Goal: Use online tool/utility: Utilize a website feature to perform a specific function

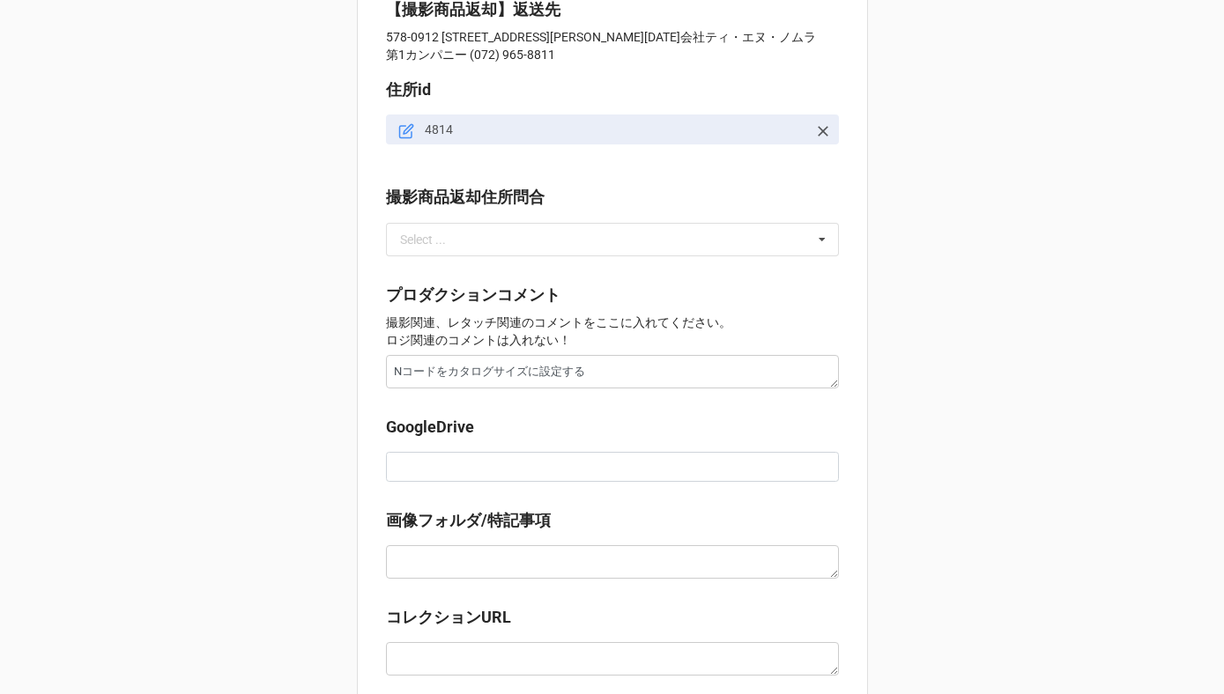
scroll to position [1602, 0]
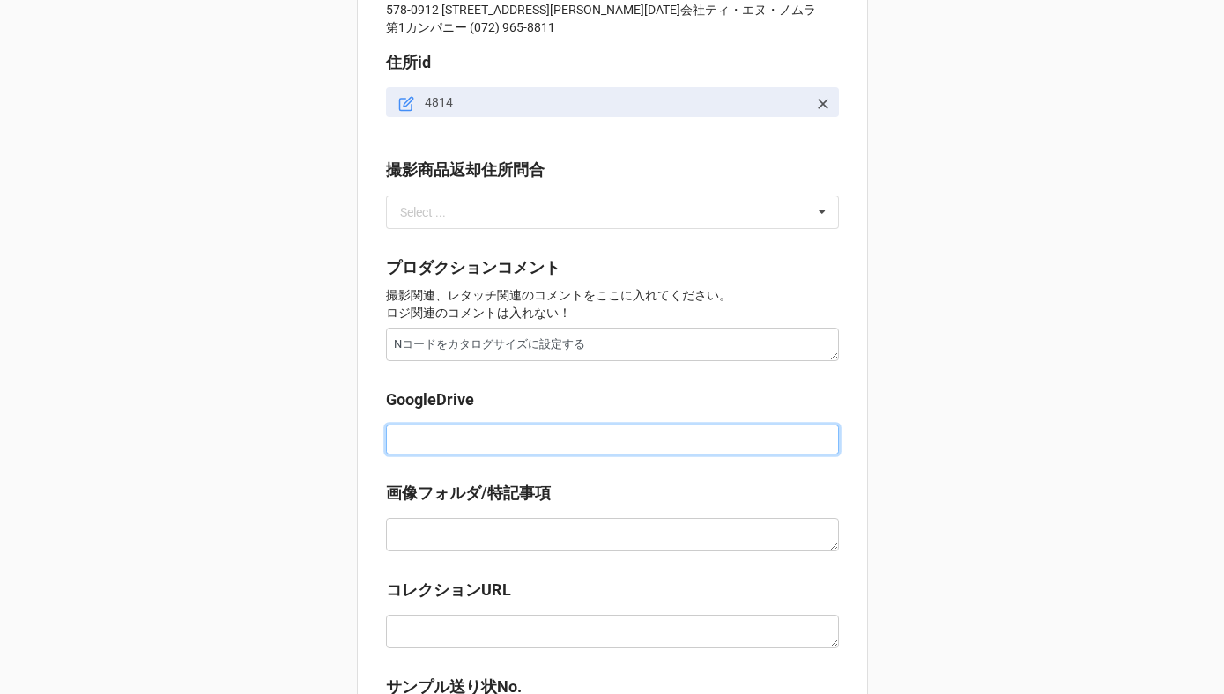
click at [437, 453] on input at bounding box center [612, 440] width 453 height 30
paste input "https://docs.google.com/spreadsheets/d/12z-7nbVc8jFNYMjZmYfVxUToz111DCN1/edit?g…"
type textarea "x"
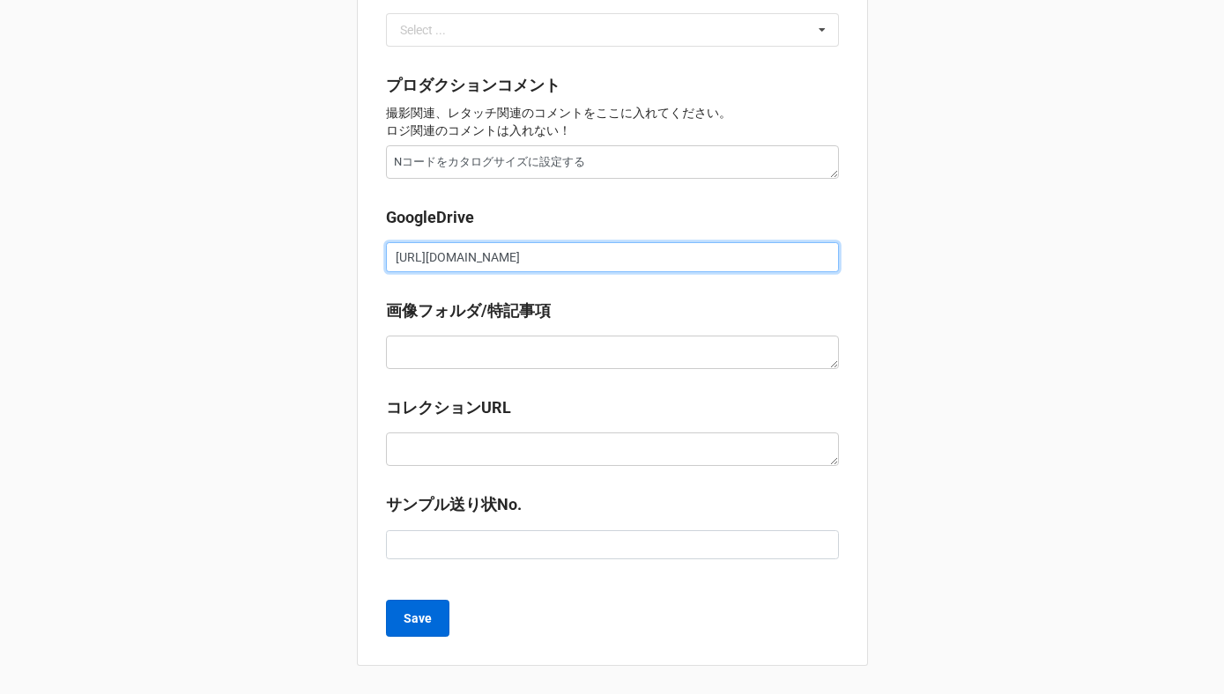
type input "https://docs.google.com/spreadsheets/d/12z-7nbVc8jFNYMjZmYfVxUToz111DCN1/edit?g…"
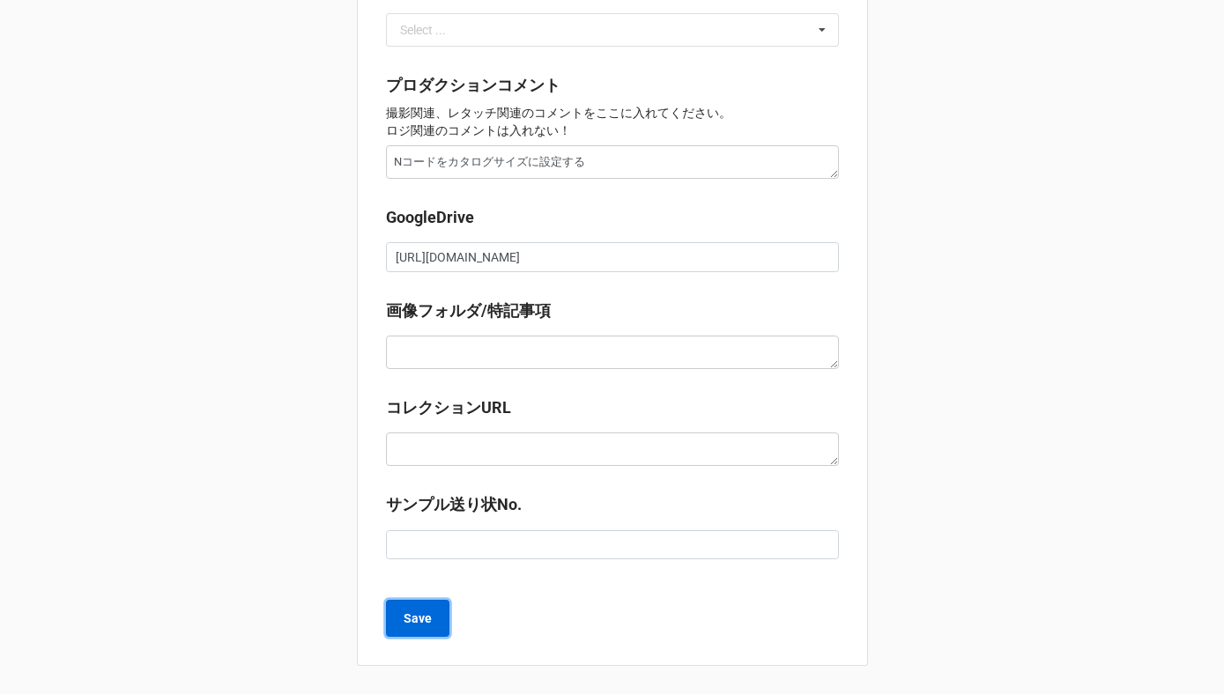
click at [414, 626] on b "Save" at bounding box center [418, 619] width 28 height 19
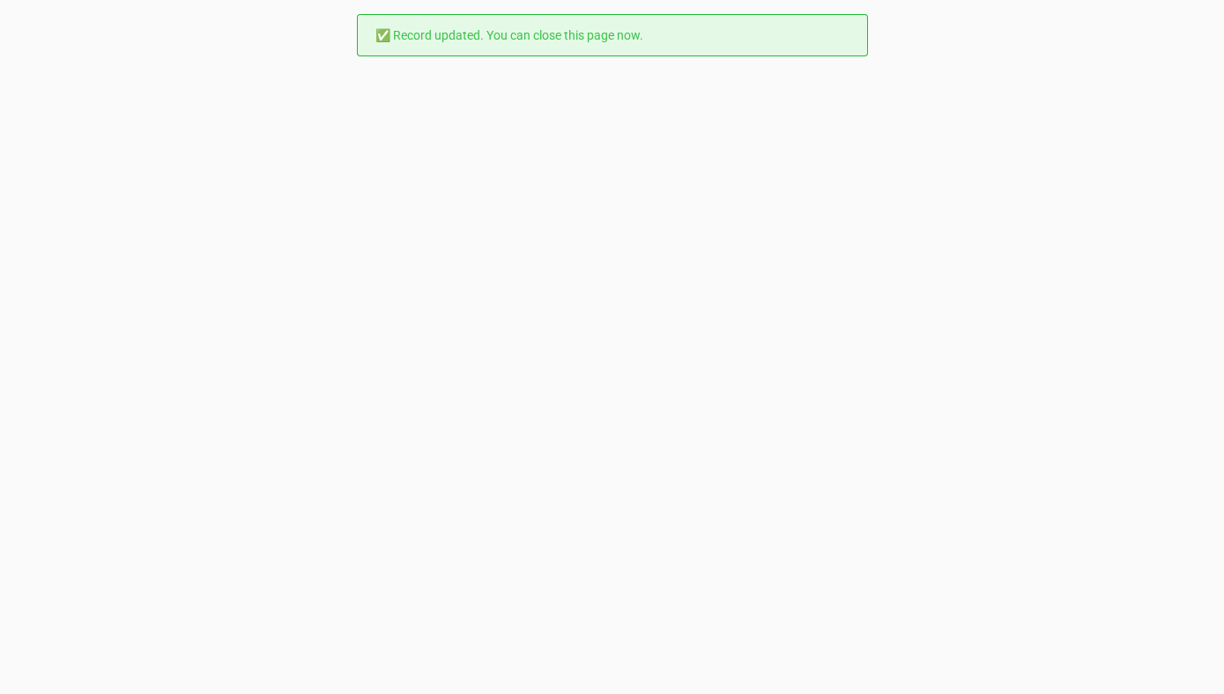
scroll to position [0, 0]
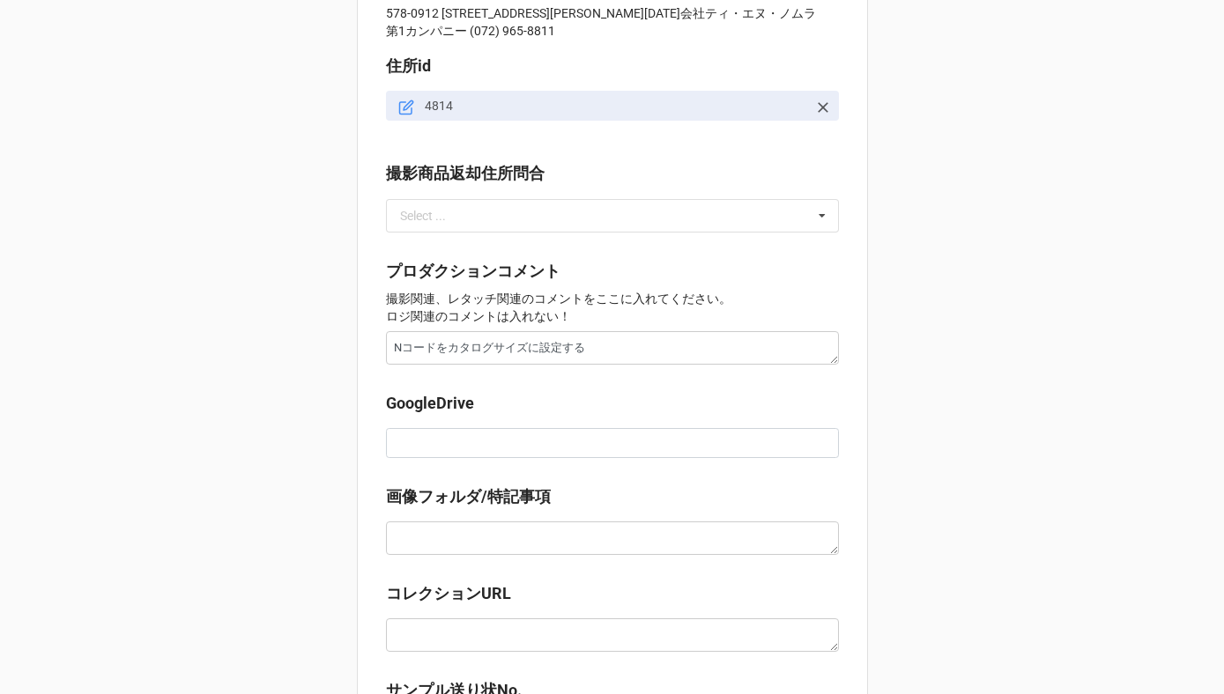
scroll to position [1647, 0]
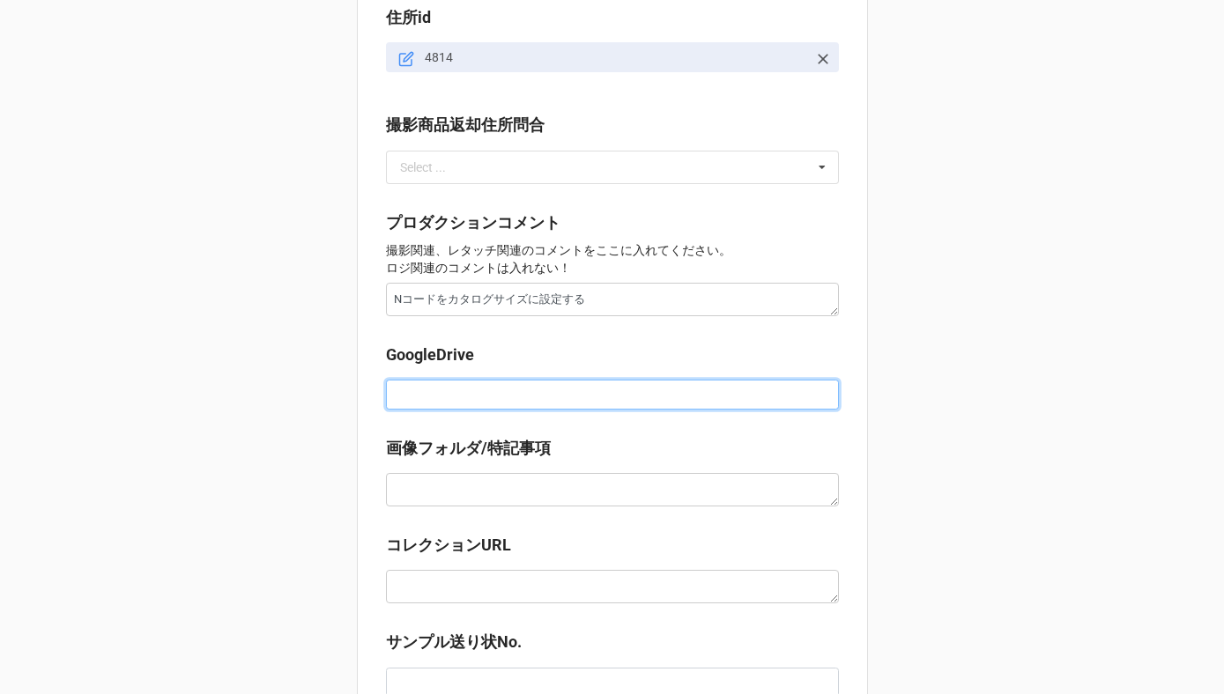
click at [434, 404] on input at bounding box center [612, 395] width 453 height 30
paste input "[URL][DOMAIN_NAME]"
type textarea "x"
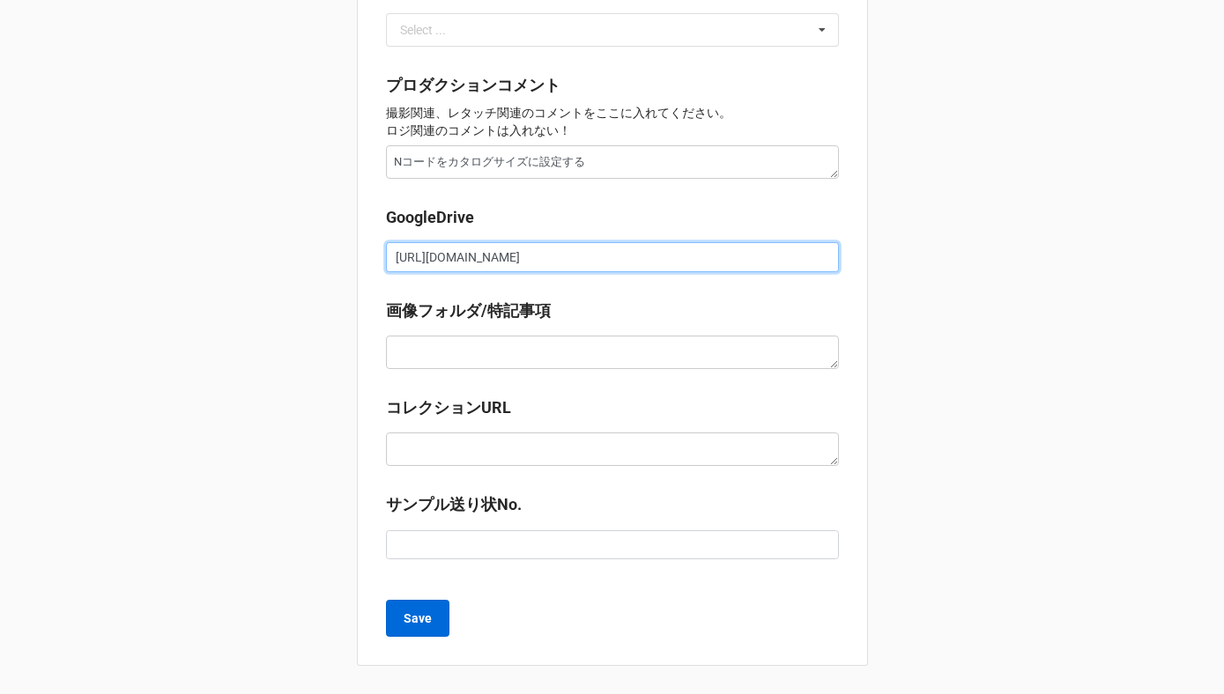
type input "[URL][DOMAIN_NAME]"
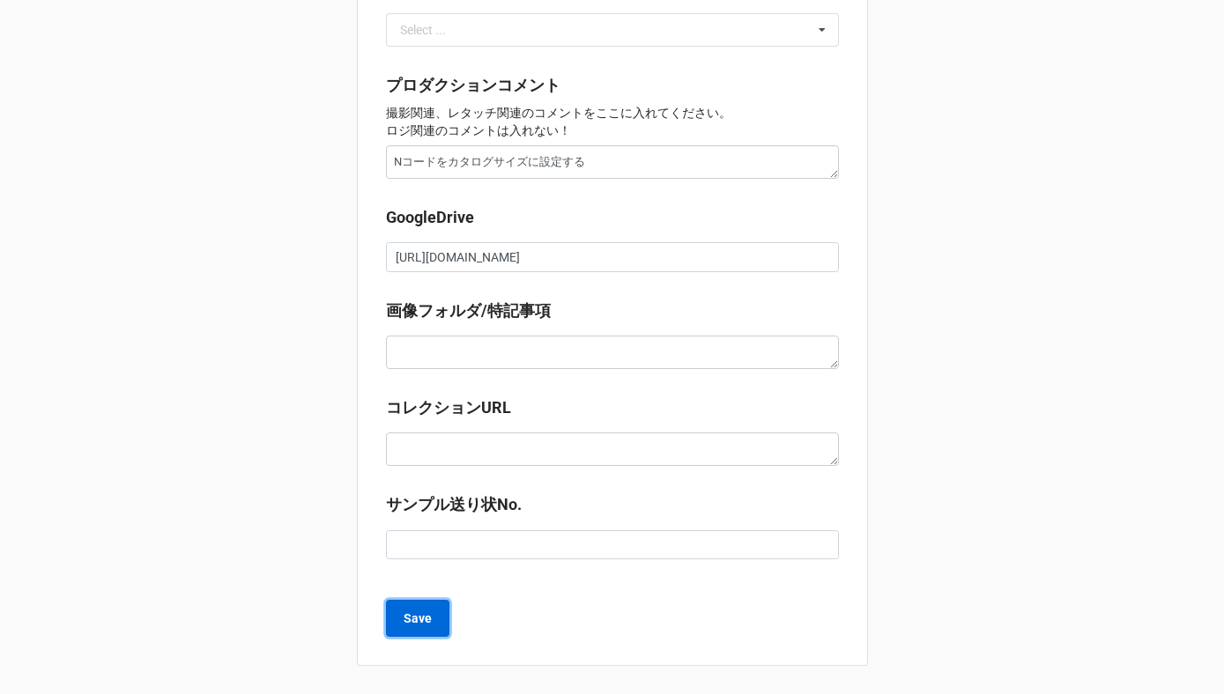
scroll to position [0, 0]
click at [427, 627] on button "Save" at bounding box center [417, 618] width 63 height 37
